Goal: Task Accomplishment & Management: Use online tool/utility

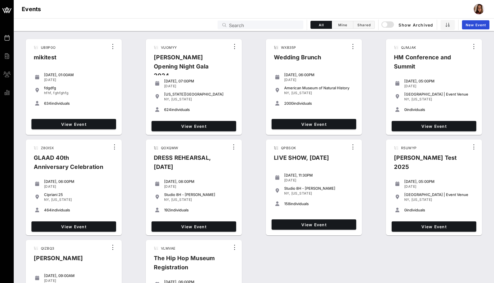
drag, startPoint x: 246, startPoint y: 29, endPoint x: 246, endPoint y: 22, distance: 6.6
click at [246, 28] on div "Search" at bounding box center [264, 25] width 71 height 9
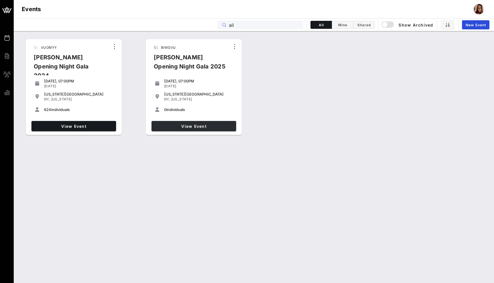
type input "ail"
click at [199, 131] on link "View Event" at bounding box center [193, 126] width 85 height 10
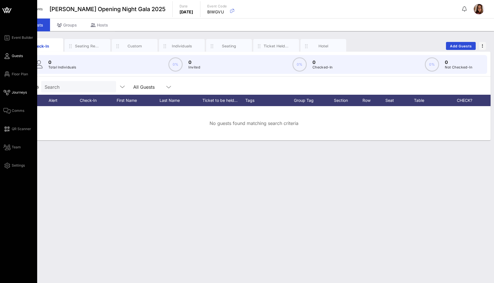
click at [18, 91] on span "Journeys" at bounding box center [19, 92] width 15 height 5
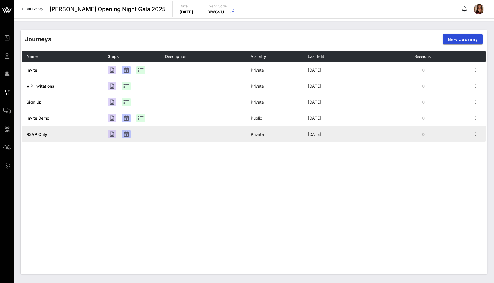
click at [40, 132] on span "RSVP Only" at bounding box center [37, 134] width 21 height 5
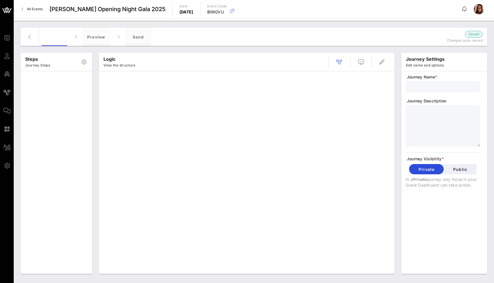
type input "RSVP Only"
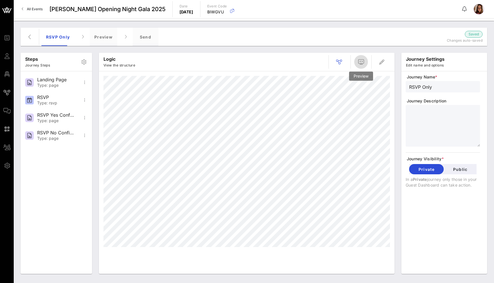
click at [363, 61] on icon "button" at bounding box center [360, 62] width 7 height 7
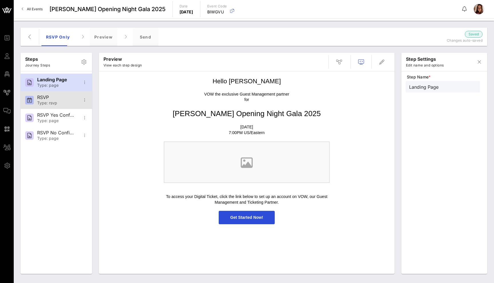
click at [61, 100] on div "RSVP" at bounding box center [56, 97] width 38 height 5
type input "RSVP"
